Goal: Transaction & Acquisition: Purchase product/service

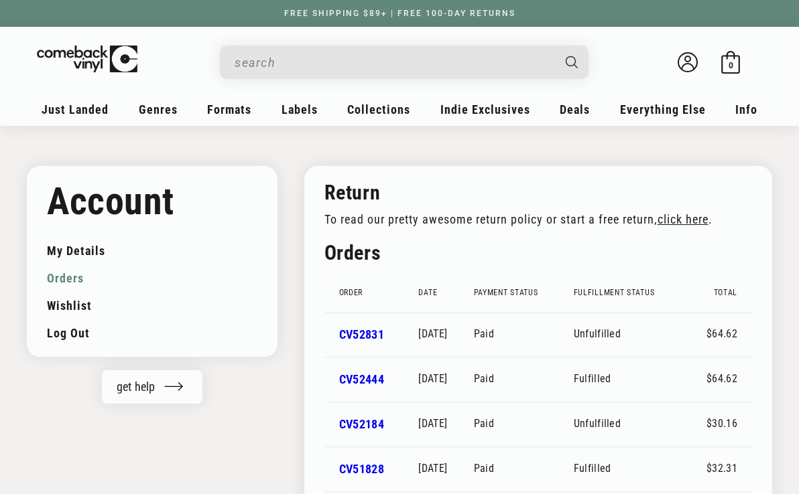
click at [324, 69] on input "When autocomplete results are available use up and down arrows to review and en…" at bounding box center [393, 62] width 318 height 27
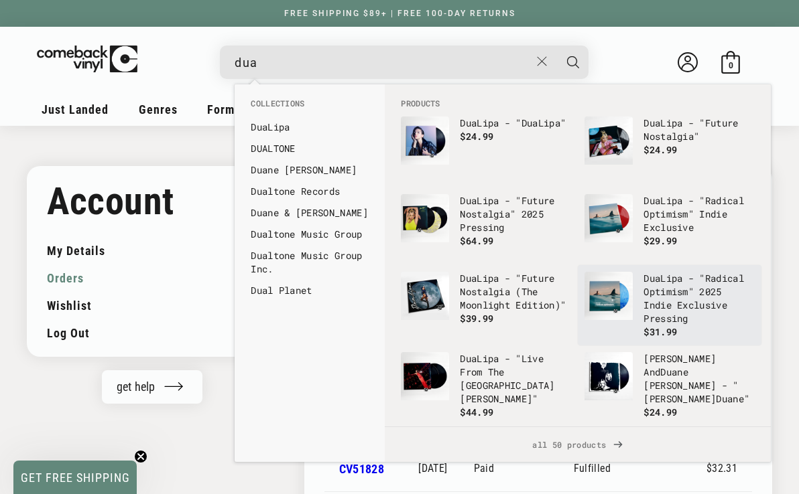
type input "dua"
click at [691, 311] on p "Dua Lipa - "Radical Optimism" 2025 Indie Exclusive Pressing" at bounding box center [698, 299] width 111 height 54
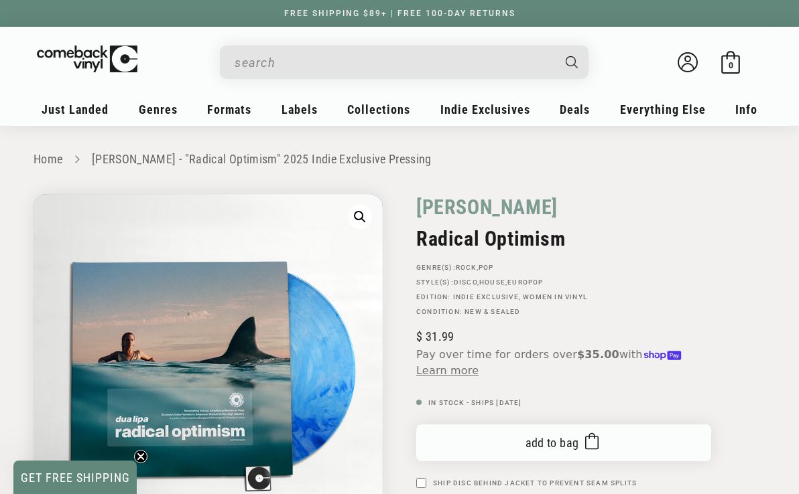
click at [516, 445] on button "Add to bag Added to bag" at bounding box center [563, 443] width 295 height 37
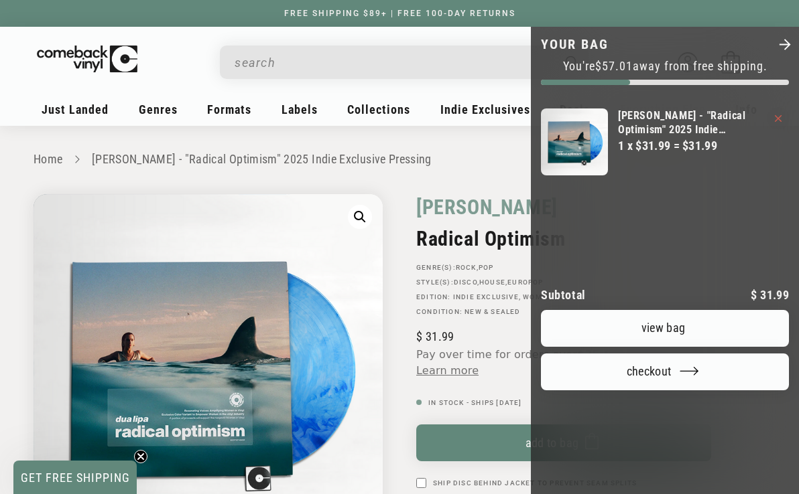
click at [723, 310] on link "View bag" at bounding box center [665, 328] width 248 height 37
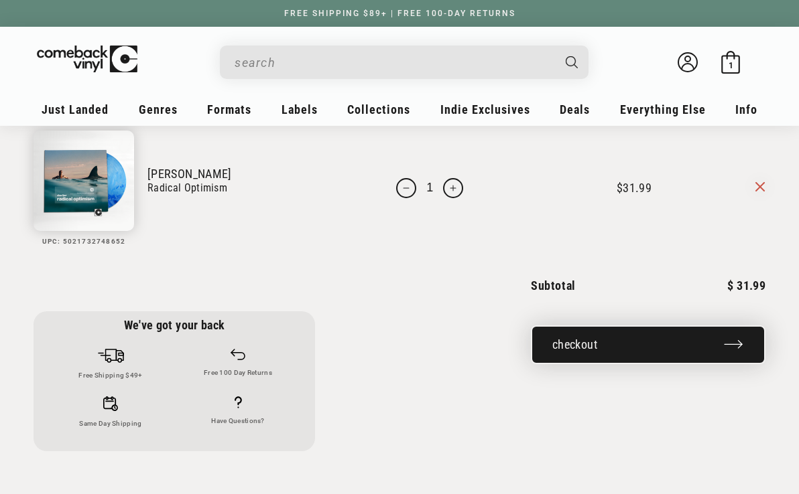
scroll to position [91, 0]
click at [590, 335] on button "Checkout" at bounding box center [648, 345] width 234 height 39
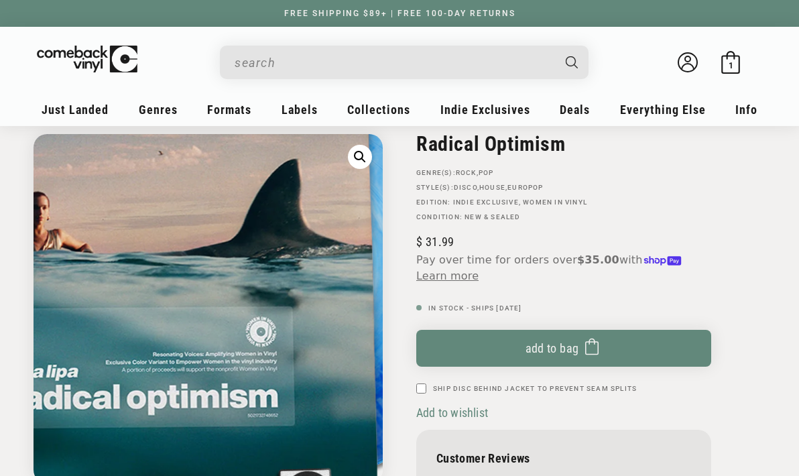
scroll to position [95, 0]
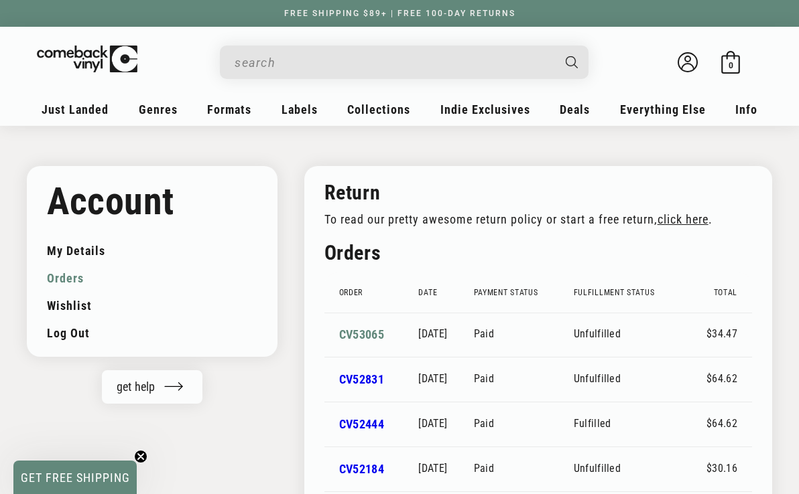
click at [374, 336] on link "CV53065" at bounding box center [361, 335] width 45 height 14
